Goal: Task Accomplishment & Management: Use online tool/utility

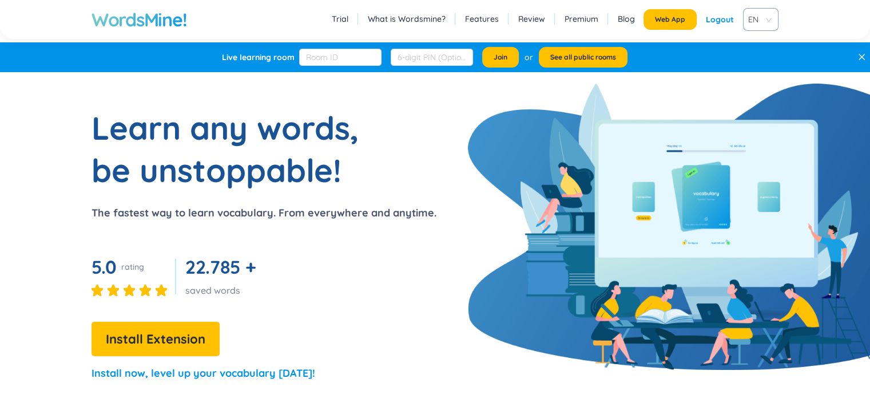
click at [723, 19] on div "Logout" at bounding box center [720, 19] width 28 height 21
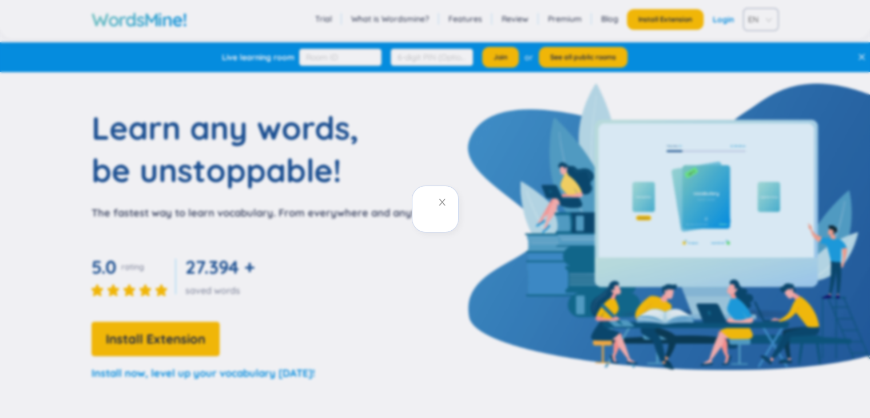
click at [722, 21] on div at bounding box center [435, 209] width 870 height 418
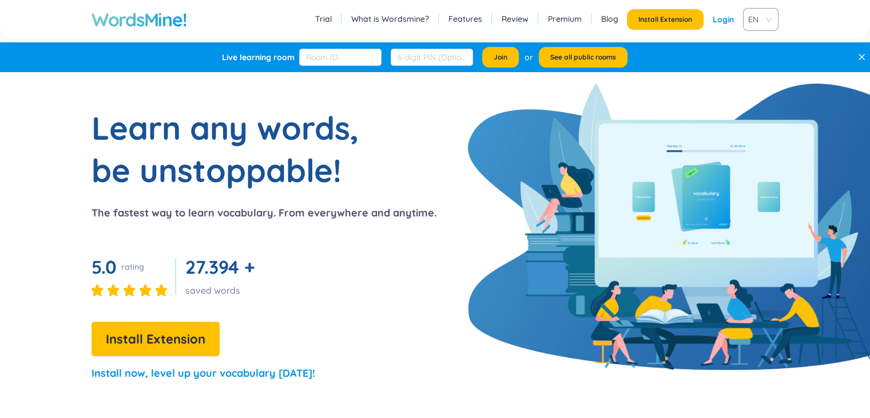
click at [722, 21] on link "Login" at bounding box center [723, 19] width 21 height 21
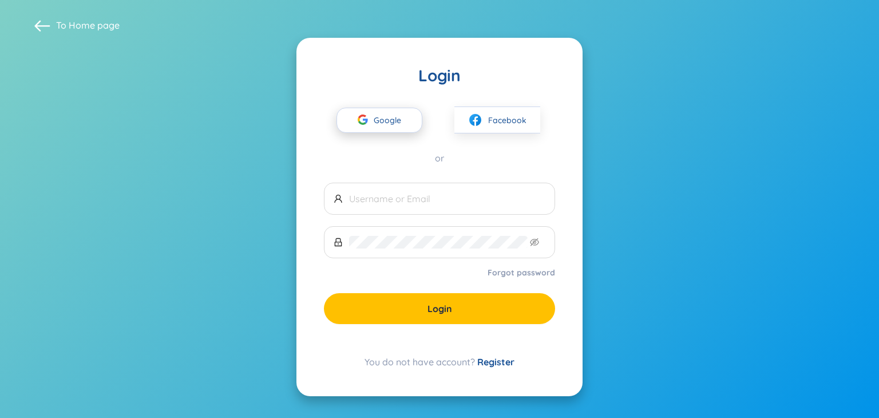
click at [391, 115] on span "Google" at bounding box center [390, 120] width 33 height 24
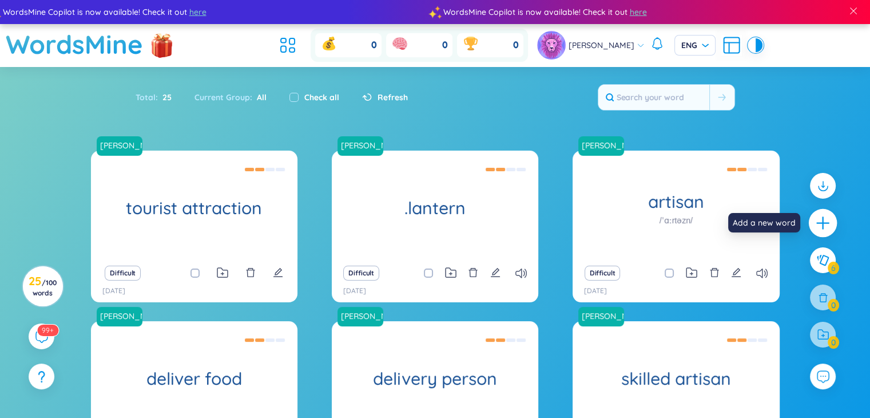
click at [818, 220] on icon "plus" at bounding box center [823, 223] width 16 height 16
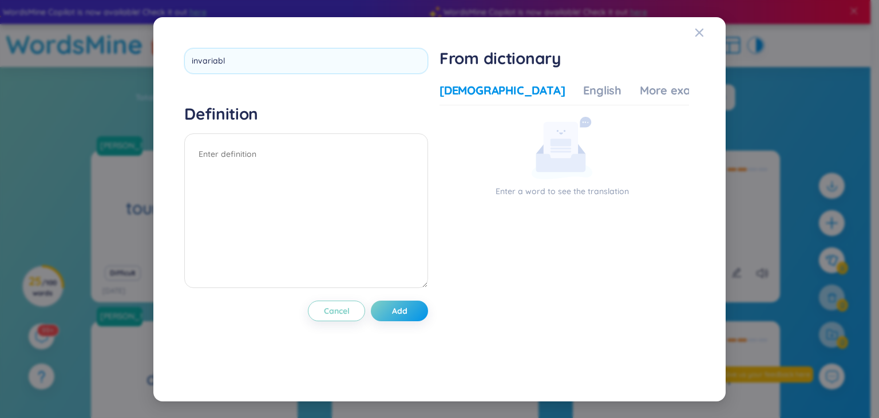
type input "invariably"
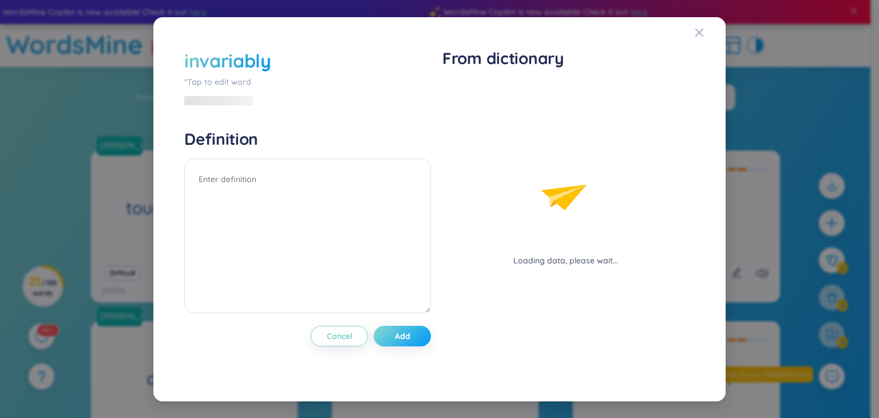
click at [416, 305] on div "invariably *Tap to edit word Definition Cancel Add" at bounding box center [307, 209] width 247 height 322
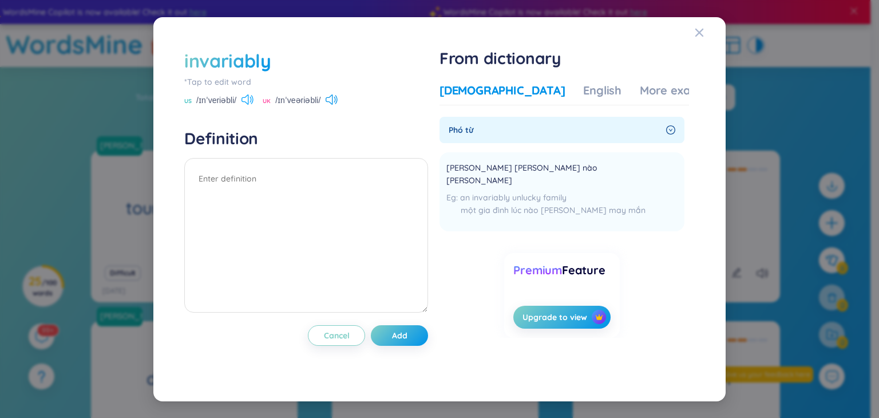
click at [245, 104] on icon at bounding box center [247, 99] width 12 height 10
click at [332, 99] on icon at bounding box center [329, 99] width 7 height 10
click at [247, 100] on icon at bounding box center [247, 99] width 12 height 10
click at [411, 335] on button "Add" at bounding box center [399, 335] width 57 height 21
